Goal: Information Seeking & Learning: Learn about a topic

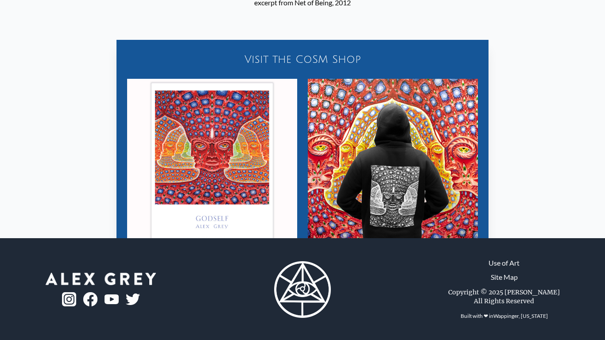
scroll to position [800, 0]
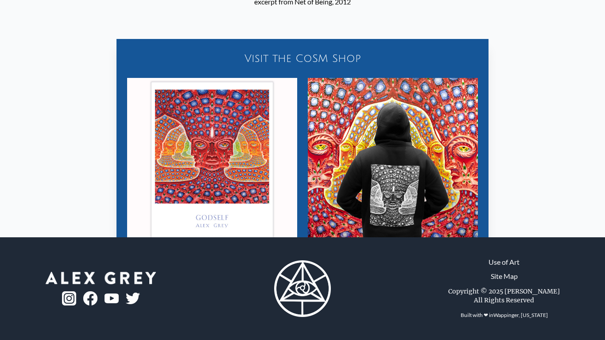
click at [316, 149] on img "26 / 31" at bounding box center [393, 163] width 170 height 170
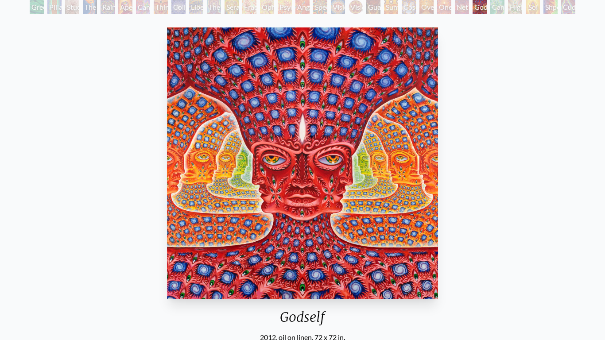
scroll to position [0, 0]
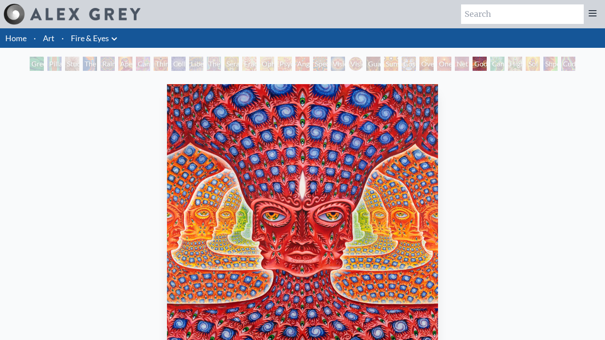
click at [37, 21] on div at bounding box center [72, 14] width 137 height 21
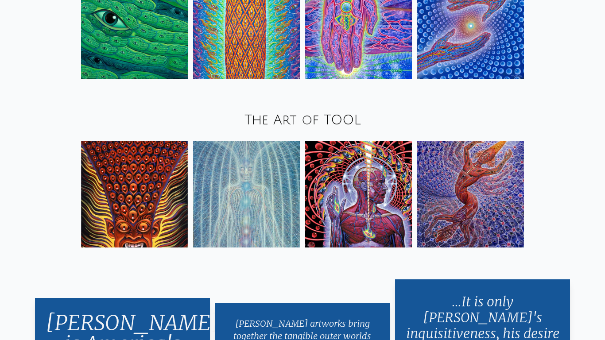
scroll to position [1150, 0]
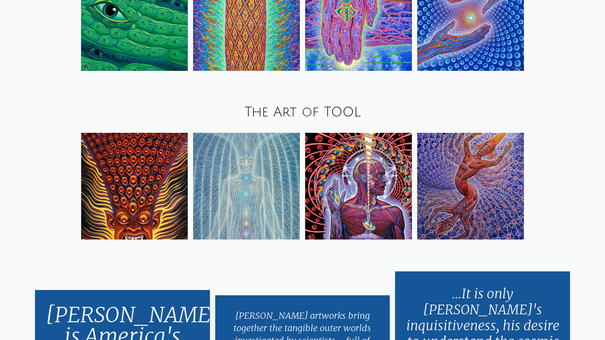
click at [154, 183] on img at bounding box center [134, 186] width 107 height 107
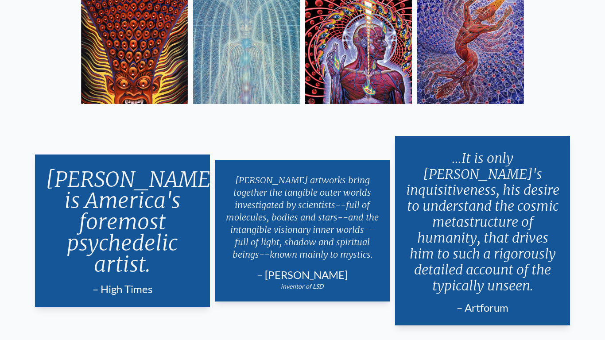
scroll to position [1296, 0]
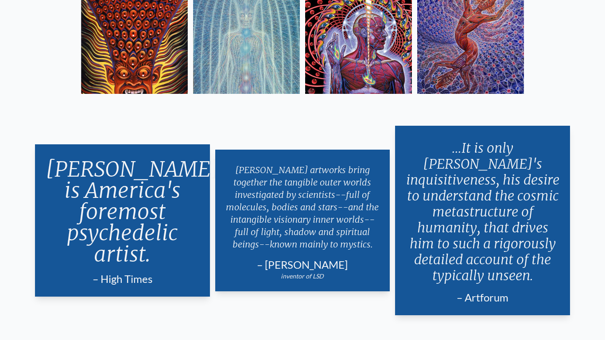
click at [132, 71] on img at bounding box center [134, 40] width 107 height 107
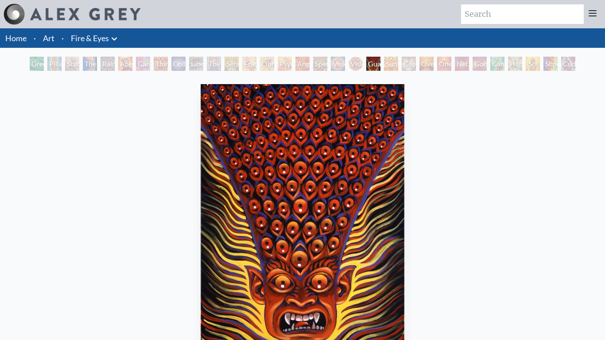
click at [33, 64] on div "Green Hand" at bounding box center [37, 64] width 14 height 14
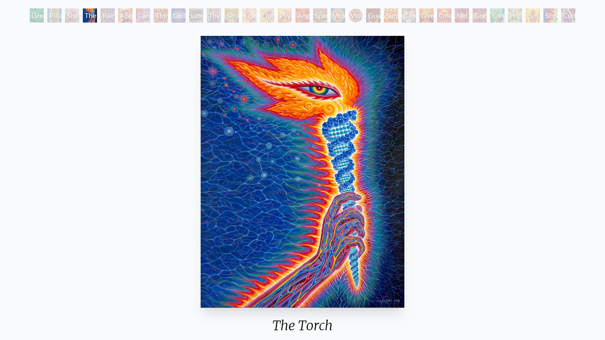
scroll to position [53, 0]
